Goal: Information Seeking & Learning: Check status

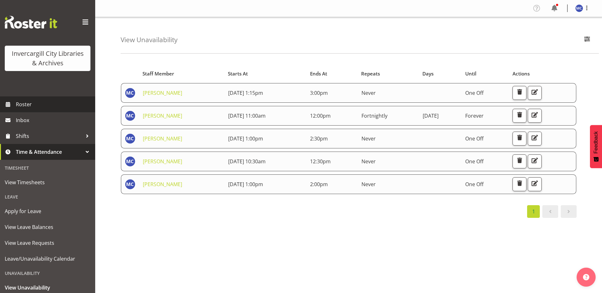
click at [39, 105] on span "Roster" at bounding box center [54, 105] width 76 height 10
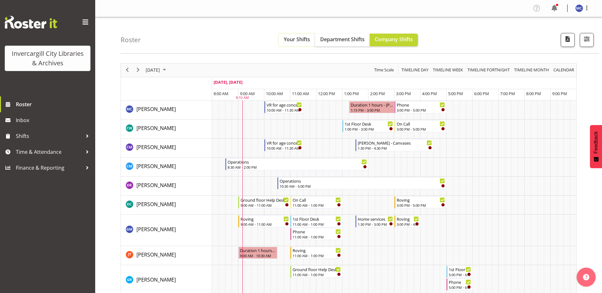
click at [302, 38] on span "Your Shifts" at bounding box center [297, 39] width 26 height 7
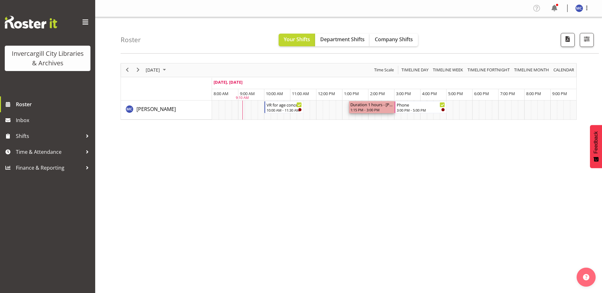
click at [366, 109] on div "1:15 PM - 3:00 PM" at bounding box center [371, 109] width 43 height 5
click at [24, 150] on span "Time & Attendance" at bounding box center [49, 152] width 67 height 10
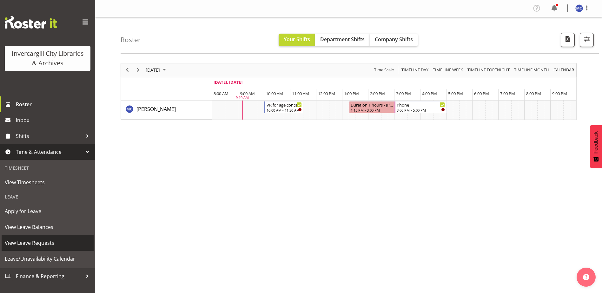
scroll to position [19, 0]
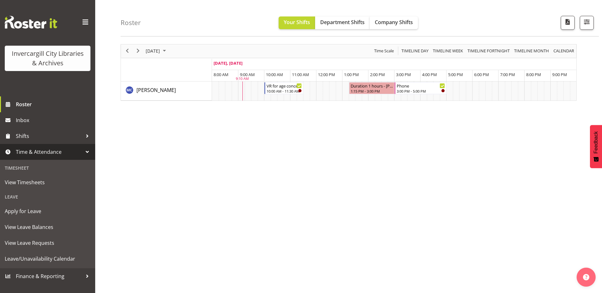
click at [113, 132] on div "Roster Your Shifts Department Shifts Company Shifts All Locations Clear Bluff L…" at bounding box center [348, 145] width 507 height 295
click at [84, 152] on div at bounding box center [87, 152] width 10 height 10
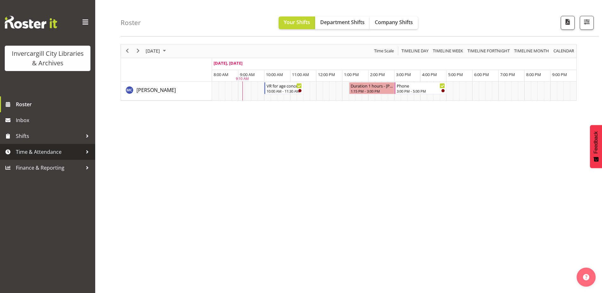
click at [83, 154] on div at bounding box center [87, 152] width 10 height 10
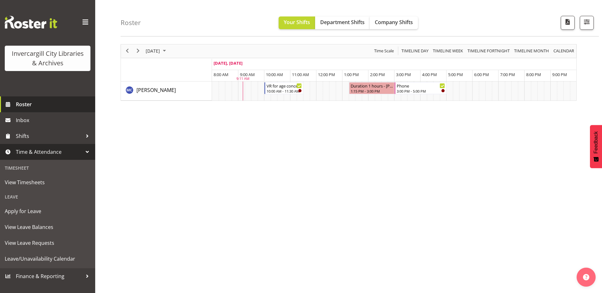
click at [34, 102] on span "Roster" at bounding box center [54, 105] width 76 height 10
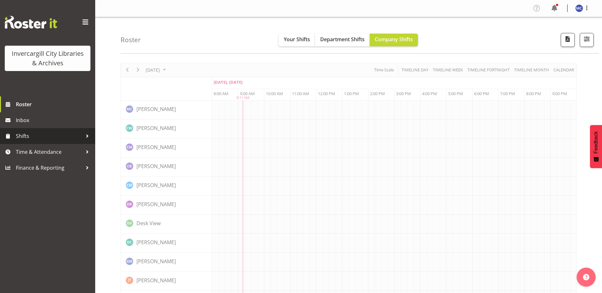
click at [55, 135] on span "Shifts" at bounding box center [49, 136] width 67 height 10
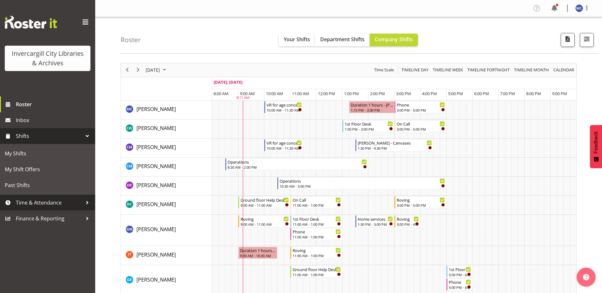
click at [68, 202] on span "Time & Attendance" at bounding box center [49, 203] width 67 height 10
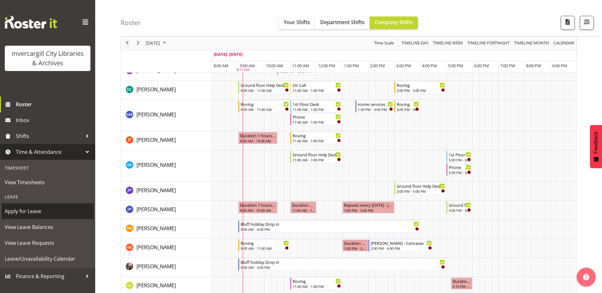
scroll to position [63, 0]
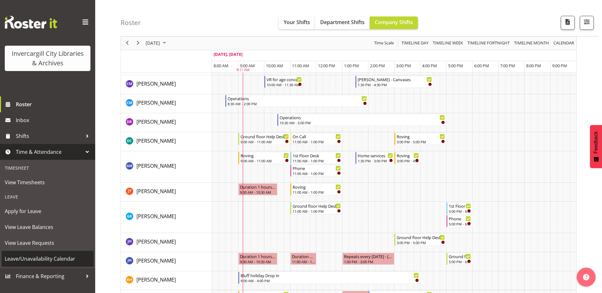
click at [65, 254] on span "Leave/Unavailability Calendar" at bounding box center [48, 259] width 86 height 10
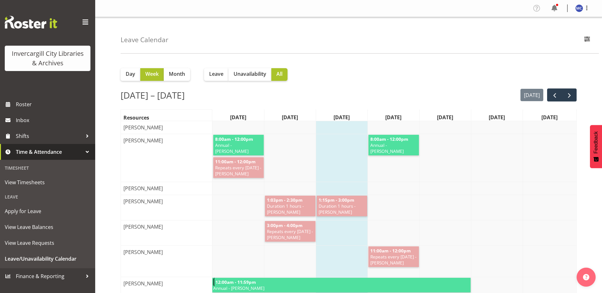
click at [350, 212] on span "Duration 1 hours - Aurora Catu" at bounding box center [342, 209] width 48 height 12
click at [350, 212] on span "Duration 1 hours - [PERSON_NAME]" at bounding box center [342, 209] width 48 height 12
drag, startPoint x: 350, startPoint y: 212, endPoint x: 344, endPoint y: 212, distance: 6.0
click at [344, 212] on span "Duration 1 hours - [PERSON_NAME]" at bounding box center [342, 209] width 48 height 12
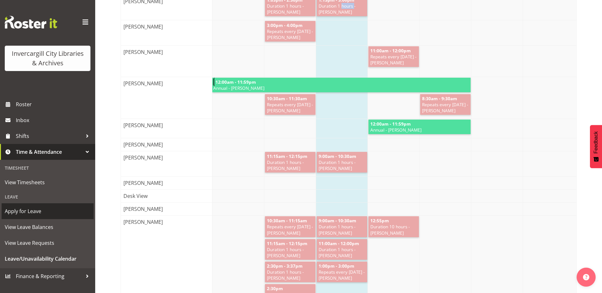
scroll to position [254, 0]
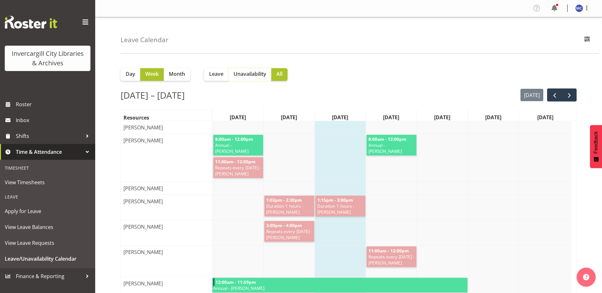
click at [254, 76] on span "Unavailability" at bounding box center [250, 74] width 33 height 8
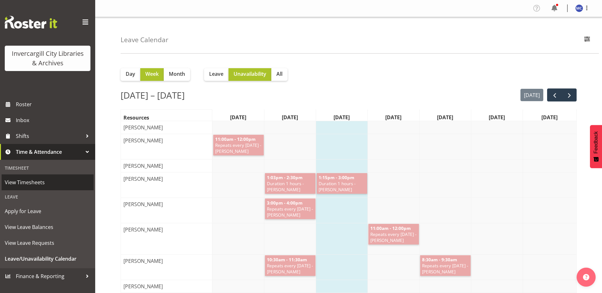
click at [29, 185] on span "View Timesheets" at bounding box center [48, 183] width 86 height 10
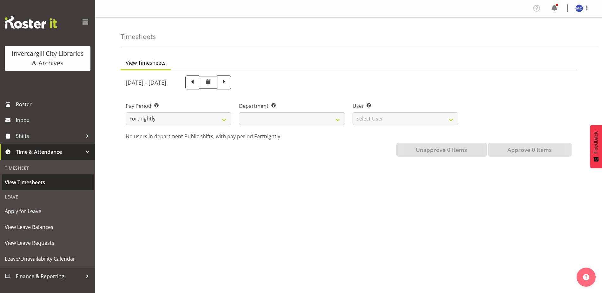
select select
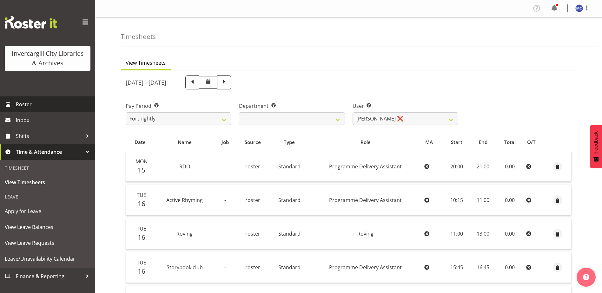
click at [29, 109] on span "Roster" at bounding box center [54, 105] width 76 height 10
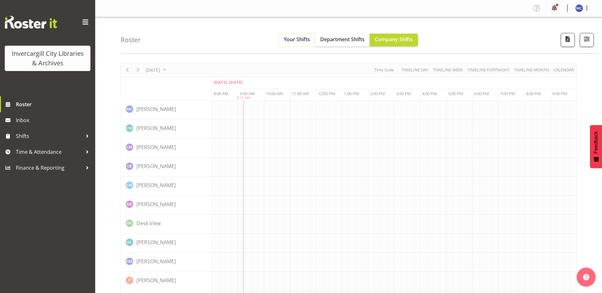
click at [300, 43] on span "Your Shifts" at bounding box center [297, 39] width 26 height 7
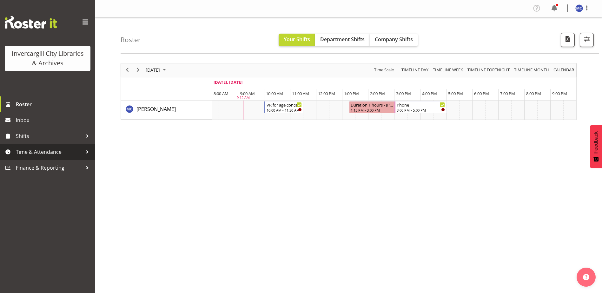
click at [50, 155] on span "Time & Attendance" at bounding box center [49, 152] width 67 height 10
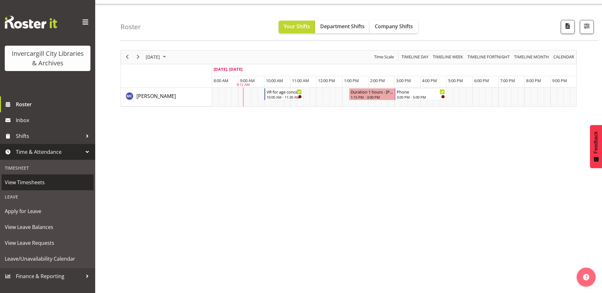
scroll to position [19, 0]
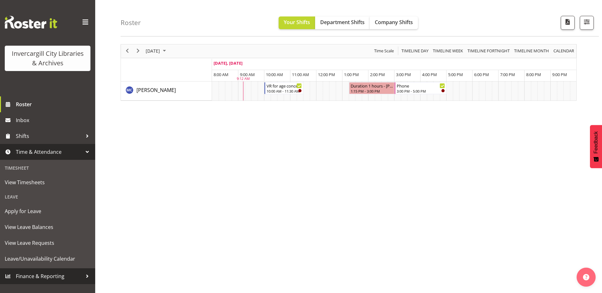
click at [66, 276] on span "Finance & Reporting" at bounding box center [49, 277] width 67 height 10
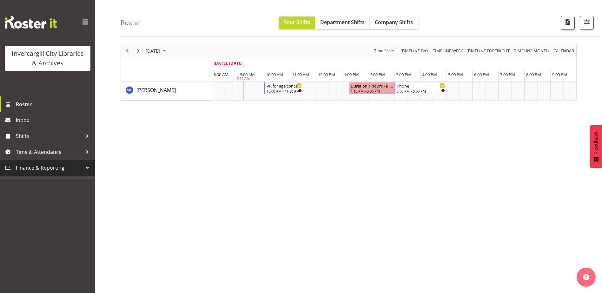
click at [89, 165] on div at bounding box center [87, 168] width 10 height 10
click at [85, 169] on div at bounding box center [87, 168] width 10 height 10
click at [87, 134] on div at bounding box center [87, 136] width 10 height 10
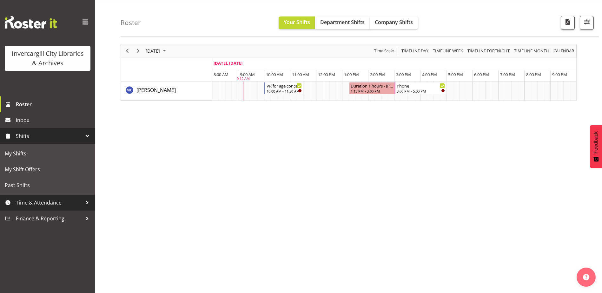
click at [81, 204] on span "Time & Attendance" at bounding box center [49, 203] width 67 height 10
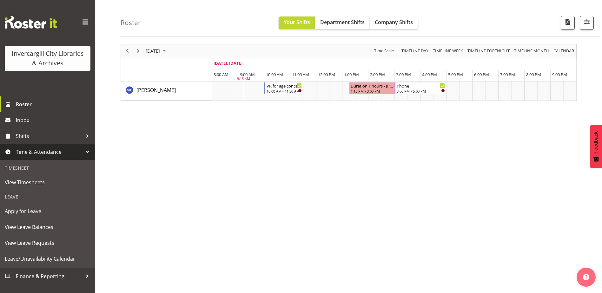
click at [88, 80] on div "Invercargill City Libraries & Archives" at bounding box center [47, 48] width 95 height 96
click at [87, 22] on span at bounding box center [85, 22] width 10 height 10
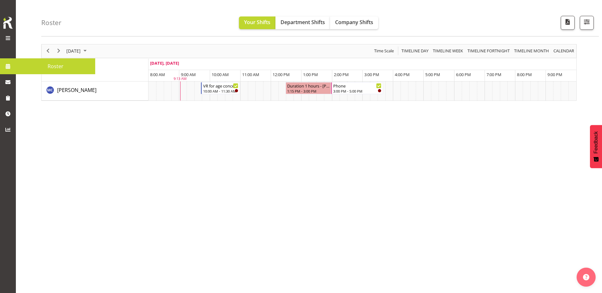
click at [8, 38] on span at bounding box center [8, 38] width 8 height 8
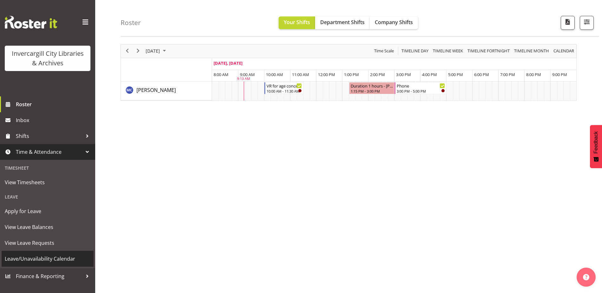
click at [64, 259] on span "Leave/Unavailability Calendar" at bounding box center [48, 259] width 86 height 10
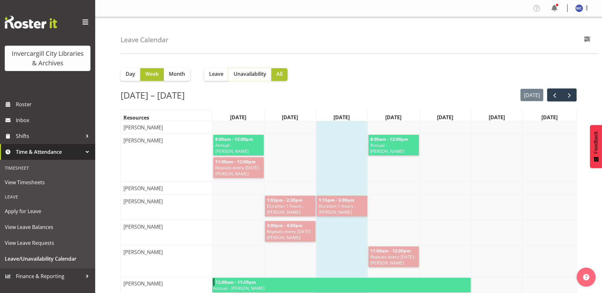
click at [260, 77] on span "Unavailability" at bounding box center [250, 74] width 33 height 8
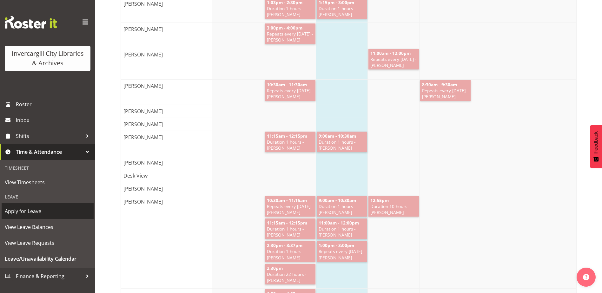
scroll to position [190, 0]
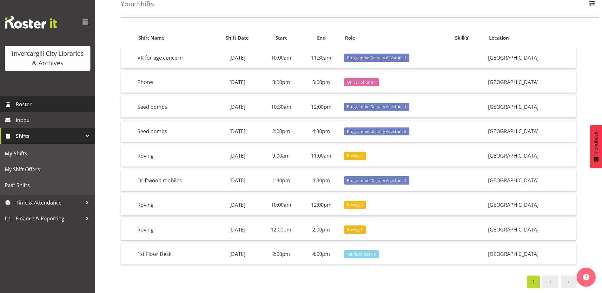
scroll to position [41, 0]
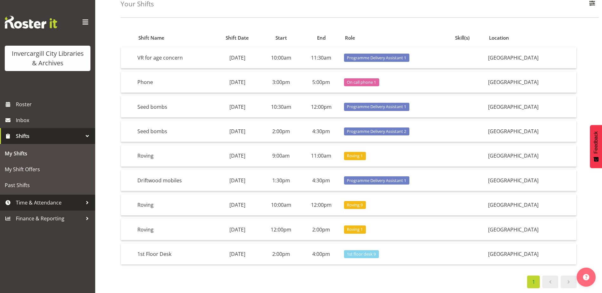
click at [60, 200] on span "Time & Attendance" at bounding box center [49, 203] width 67 height 10
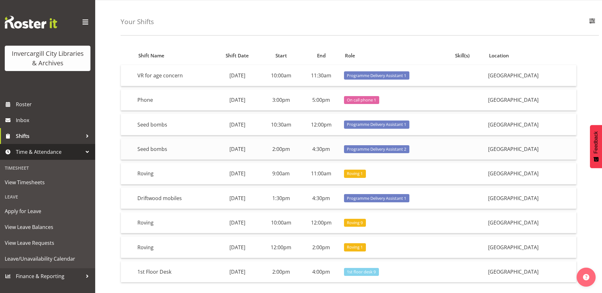
scroll to position [0, 0]
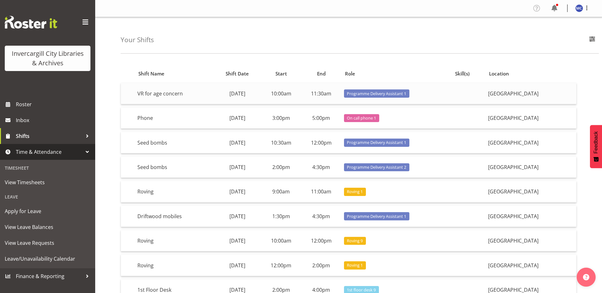
click at [404, 93] on span "Programme Delivery Assistant 1" at bounding box center [376, 94] width 59 height 6
click at [27, 108] on span "Roster" at bounding box center [54, 105] width 76 height 10
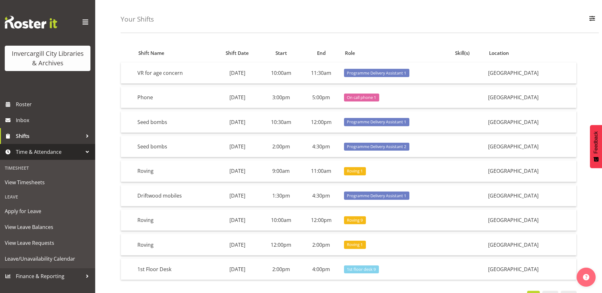
scroll to position [32, 0]
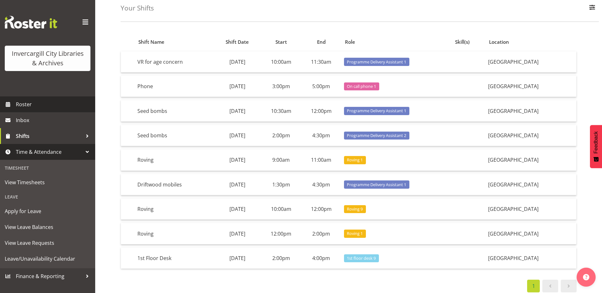
click at [48, 104] on span "Roster" at bounding box center [54, 105] width 76 height 10
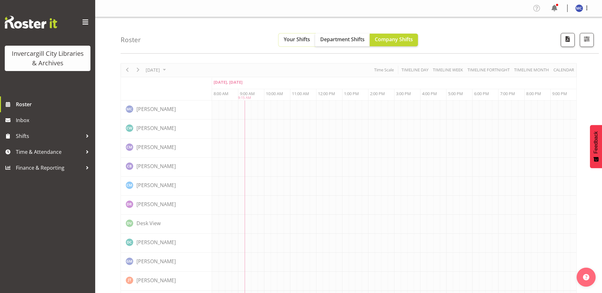
click at [293, 38] on span "Your Shifts" at bounding box center [297, 39] width 26 height 7
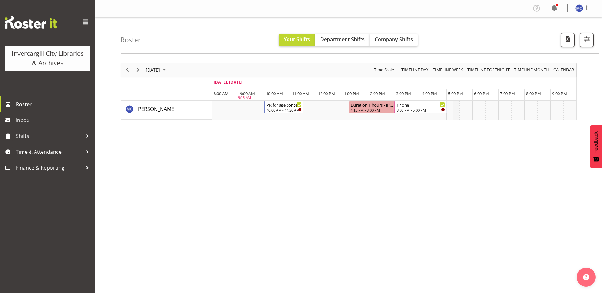
click at [458, 108] on td "Timeline Day of September 24, 2025" at bounding box center [456, 110] width 7 height 19
click at [457, 107] on td "Timeline Day of September 24, 2025" at bounding box center [456, 110] width 7 height 19
click at [43, 155] on span "Time & Attendance" at bounding box center [49, 152] width 67 height 10
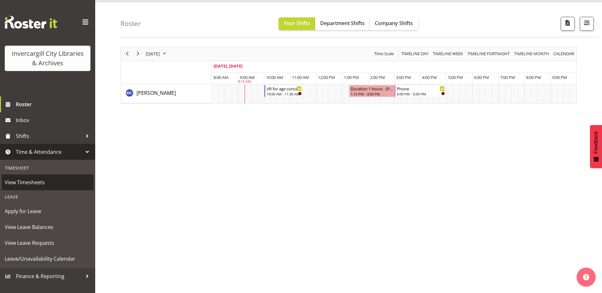
scroll to position [19, 0]
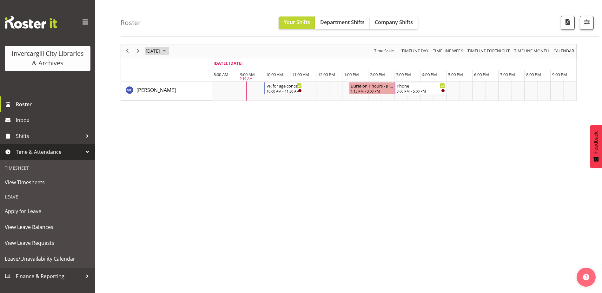
click at [168, 53] on span "September 2025" at bounding box center [165, 51] width 8 height 8
click at [132, 50] on div "previous period" at bounding box center [127, 50] width 11 height 13
click at [153, 50] on span "September 23, 2025" at bounding box center [153, 51] width 16 height 8
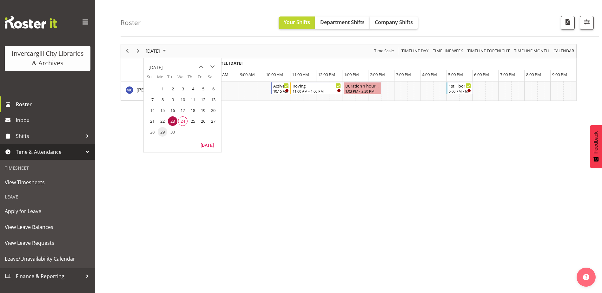
click at [161, 134] on span "29" at bounding box center [163, 132] width 10 height 10
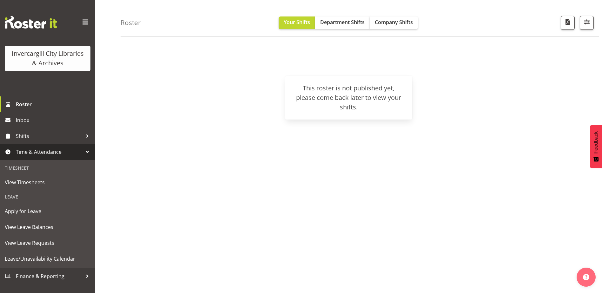
click at [143, 24] on div "Roster Your Shifts Department Shifts Company Shifts All Locations Clear Bluff L…" at bounding box center [360, 18] width 478 height 36
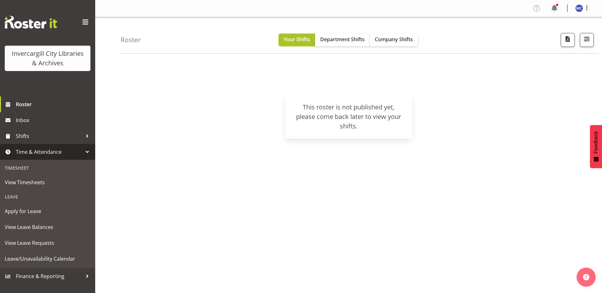
click at [303, 36] on span "Your Shifts" at bounding box center [297, 39] width 26 height 7
click at [344, 37] on span "Department Shifts" at bounding box center [342, 39] width 44 height 7
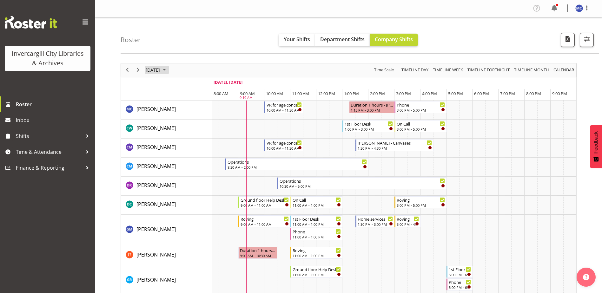
click at [168, 71] on span "September 2025" at bounding box center [165, 70] width 8 height 8
click at [171, 150] on span "30" at bounding box center [173, 151] width 10 height 10
